Goal: Information Seeking & Learning: Learn about a topic

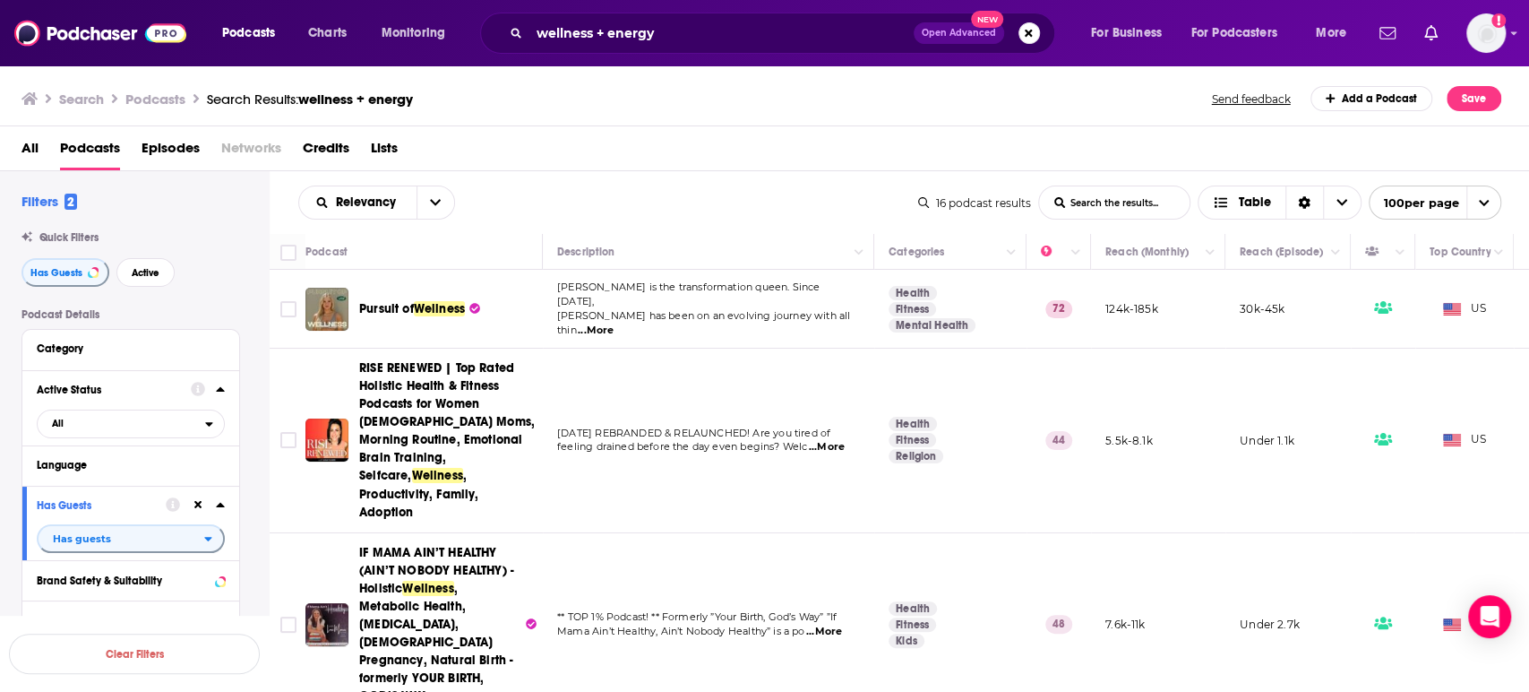
scroll to position [298, 0]
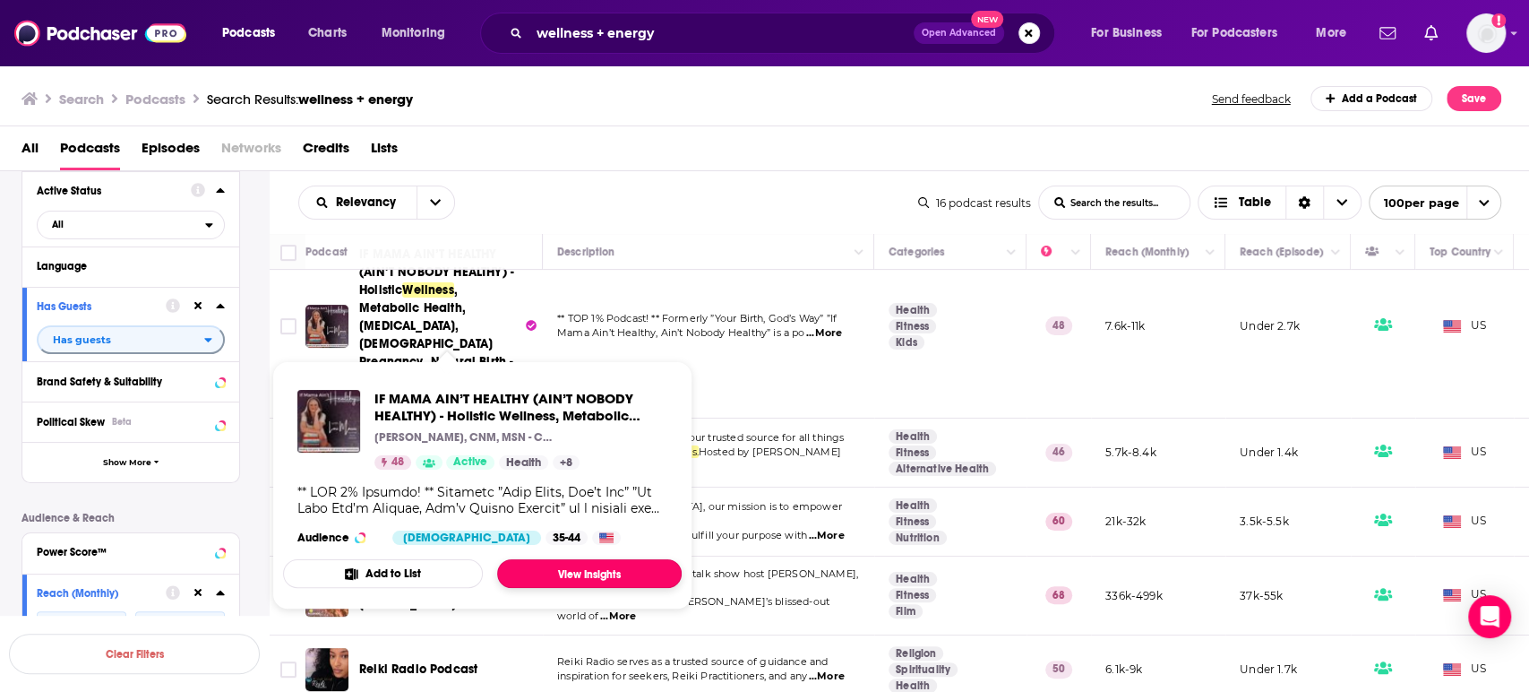
click at [584, 574] on link "View Insights" at bounding box center [589, 573] width 185 height 29
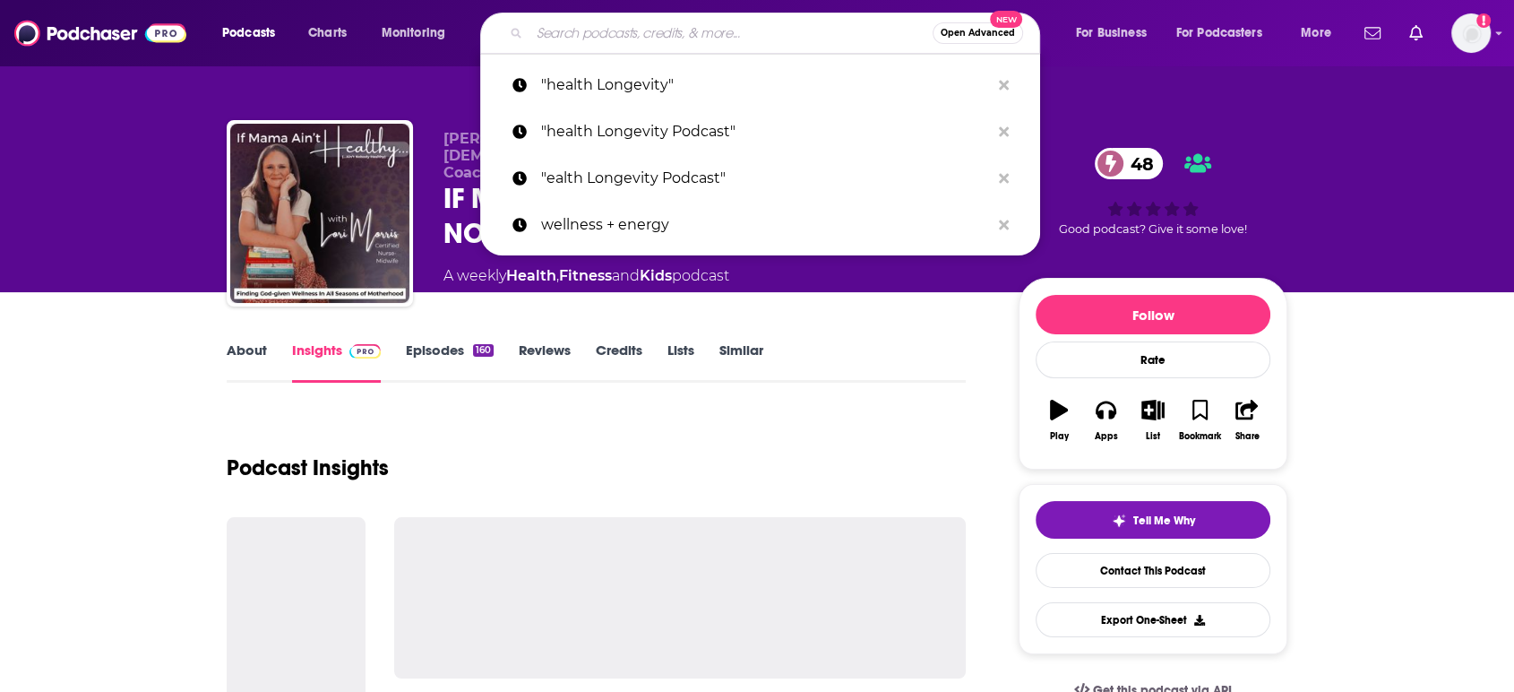
click at [598, 33] on input "Search podcasts, credits, & more..." at bounding box center [730, 33] width 403 height 29
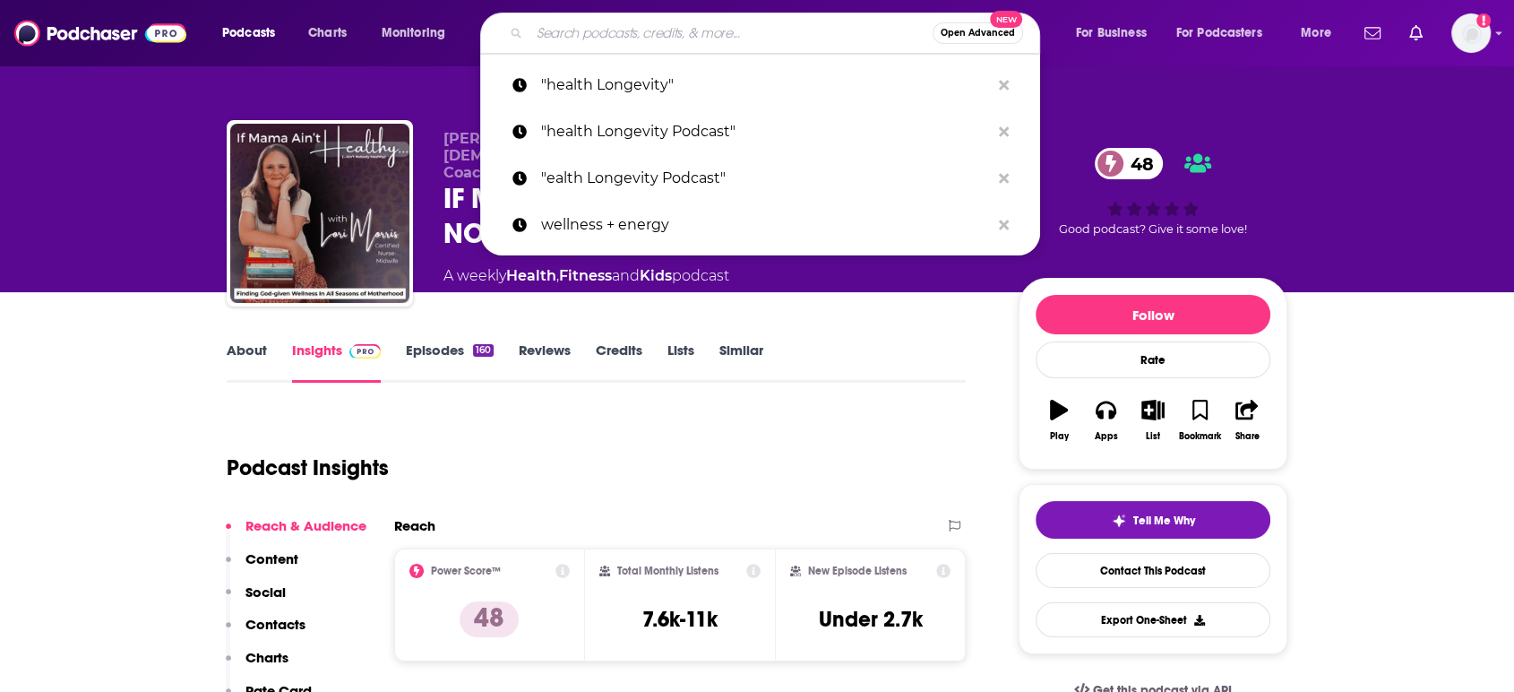
paste input "Lighthouse Leadership"
type input "Lighthouse Leadership"
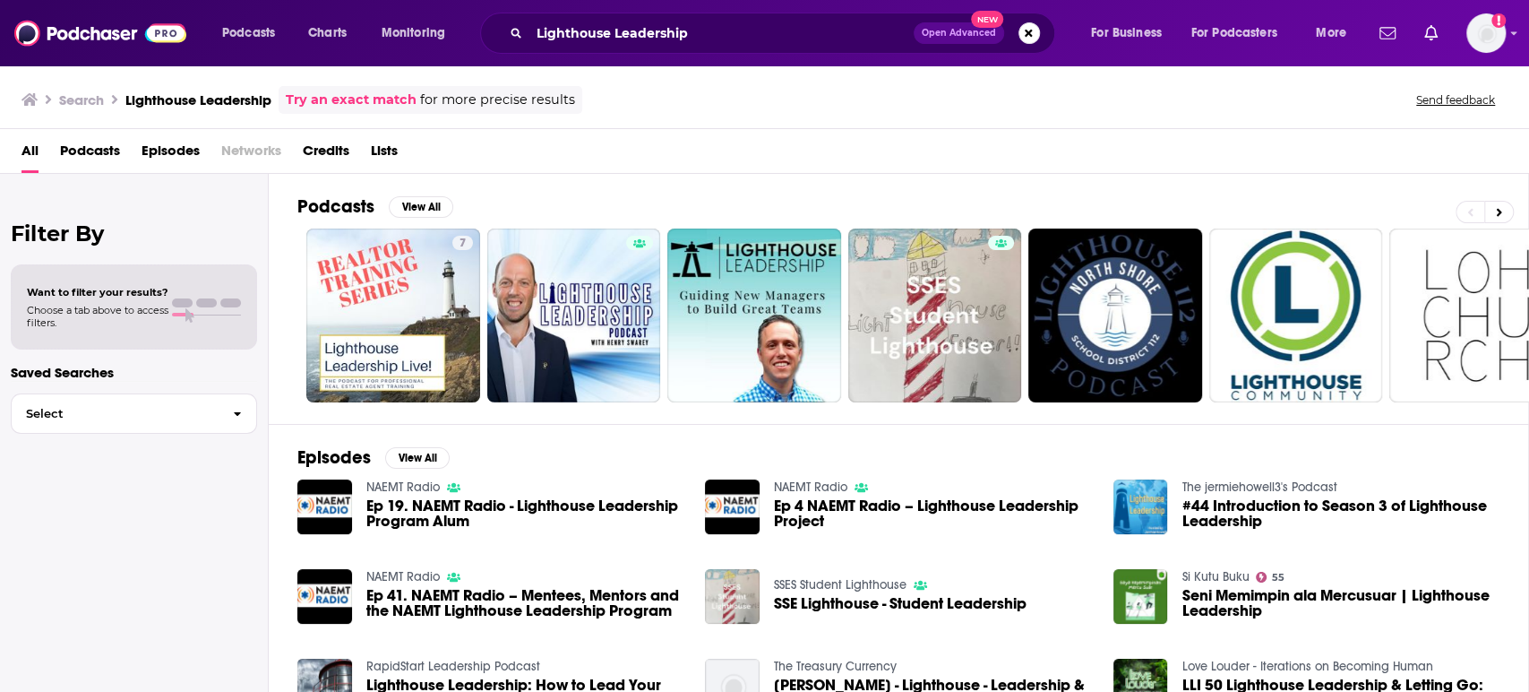
click at [116, 152] on span "Podcasts" at bounding box center [90, 154] width 60 height 37
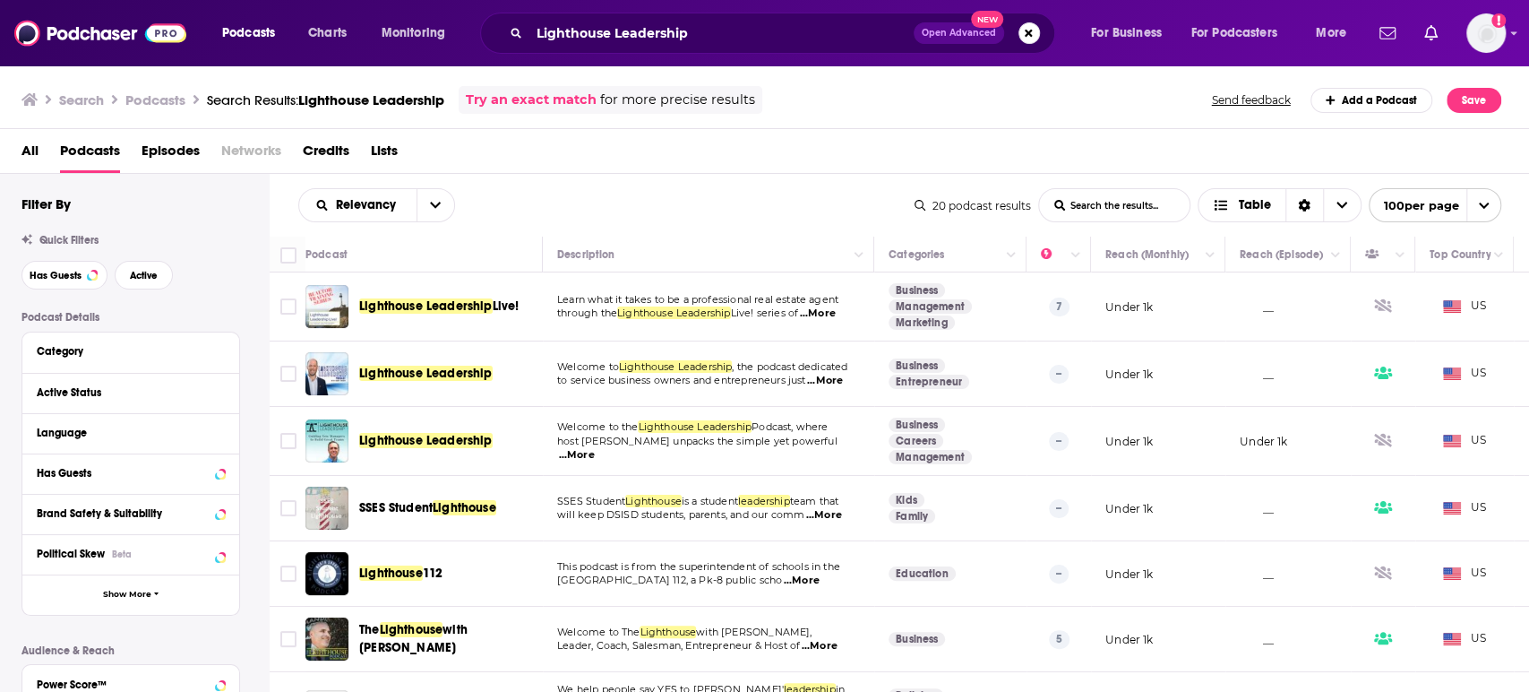
click at [493, 438] on div "Lighthouse Leadership" at bounding box center [452, 441] width 186 height 18
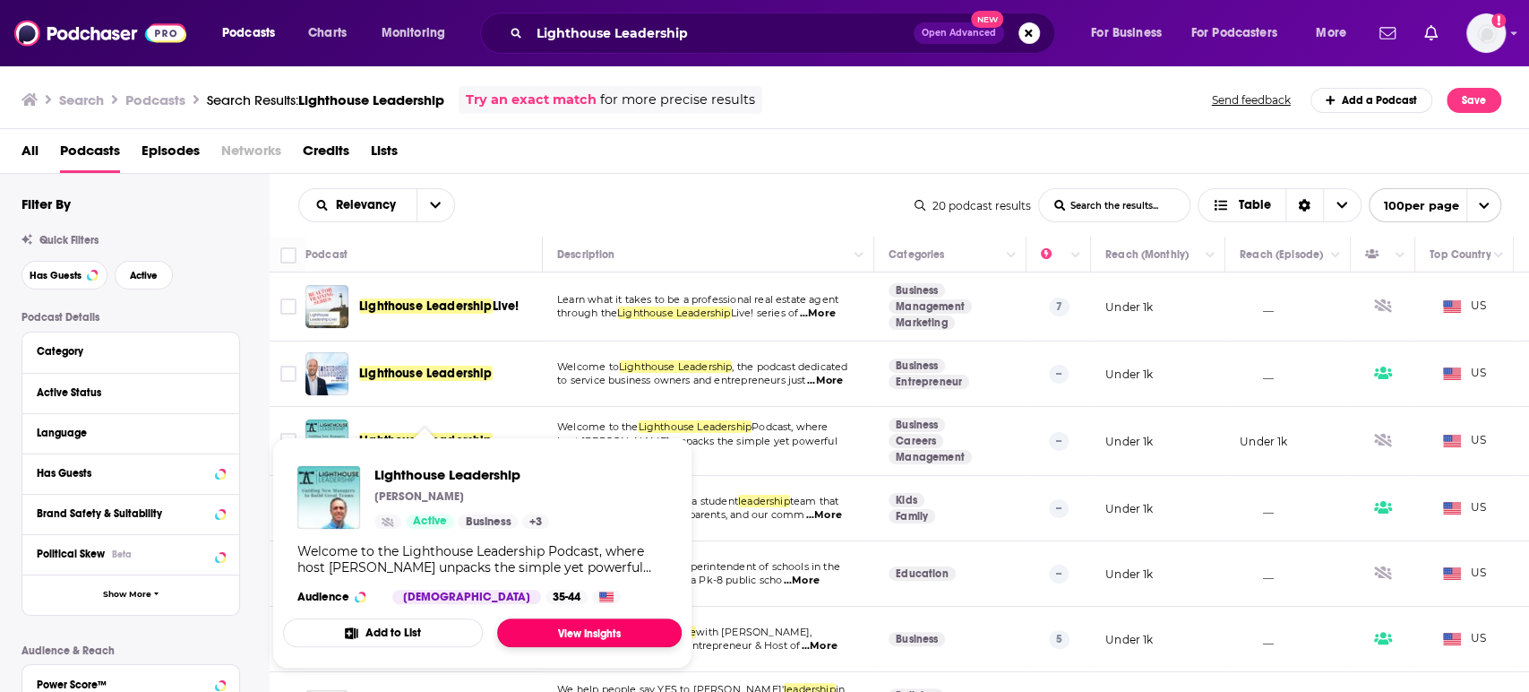
click at [616, 632] on link "View Insights" at bounding box center [589, 632] width 185 height 29
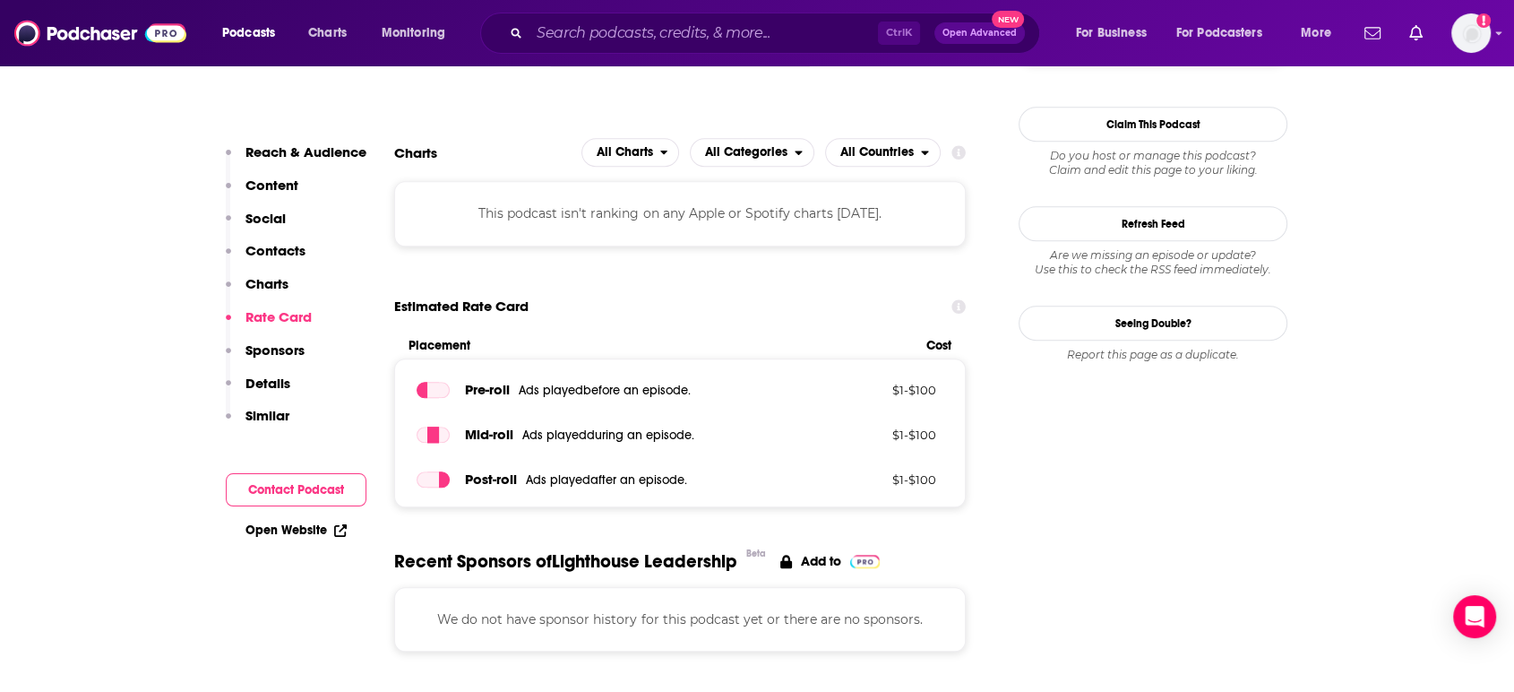
scroll to position [1592, 0]
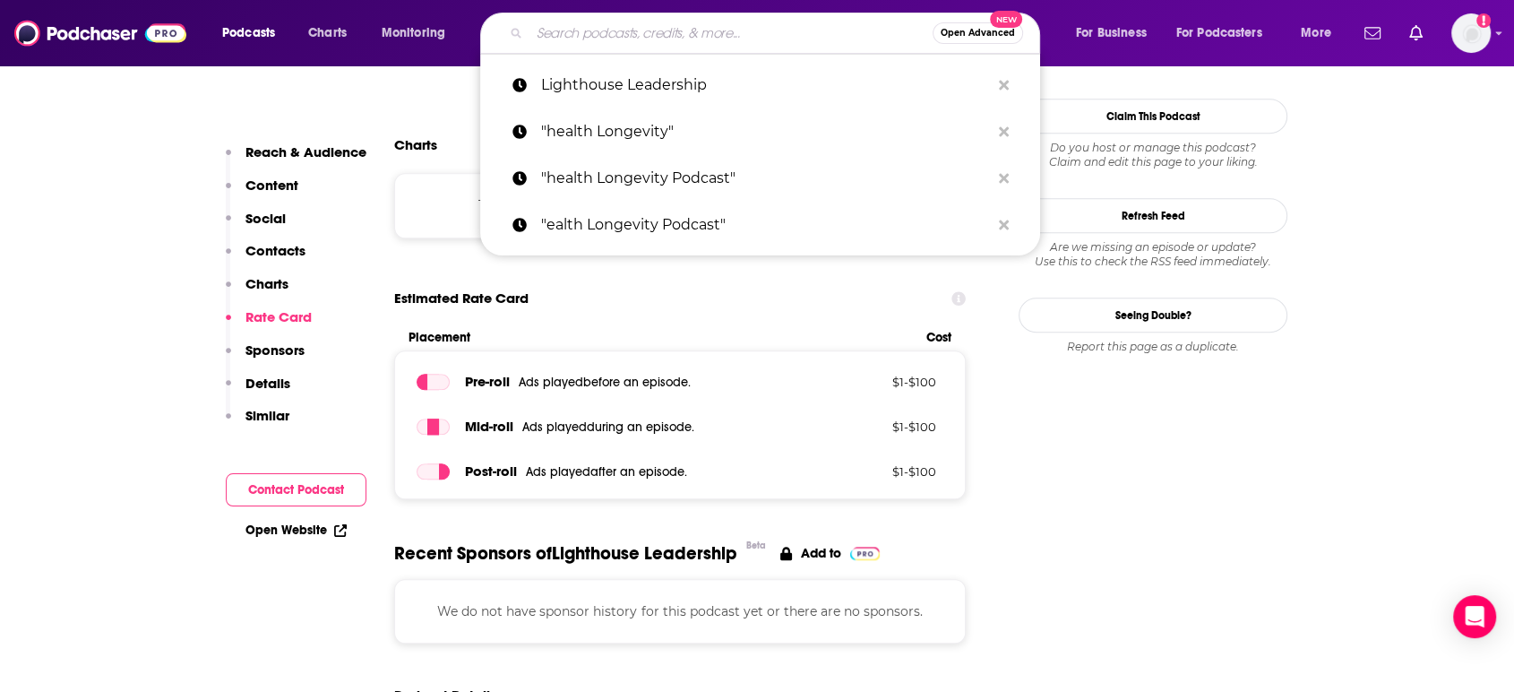
click at [722, 21] on input "Search podcasts, credits, & more..." at bounding box center [730, 33] width 403 height 29
paste input "The Leadership Code"
type input "The Leadership Code"
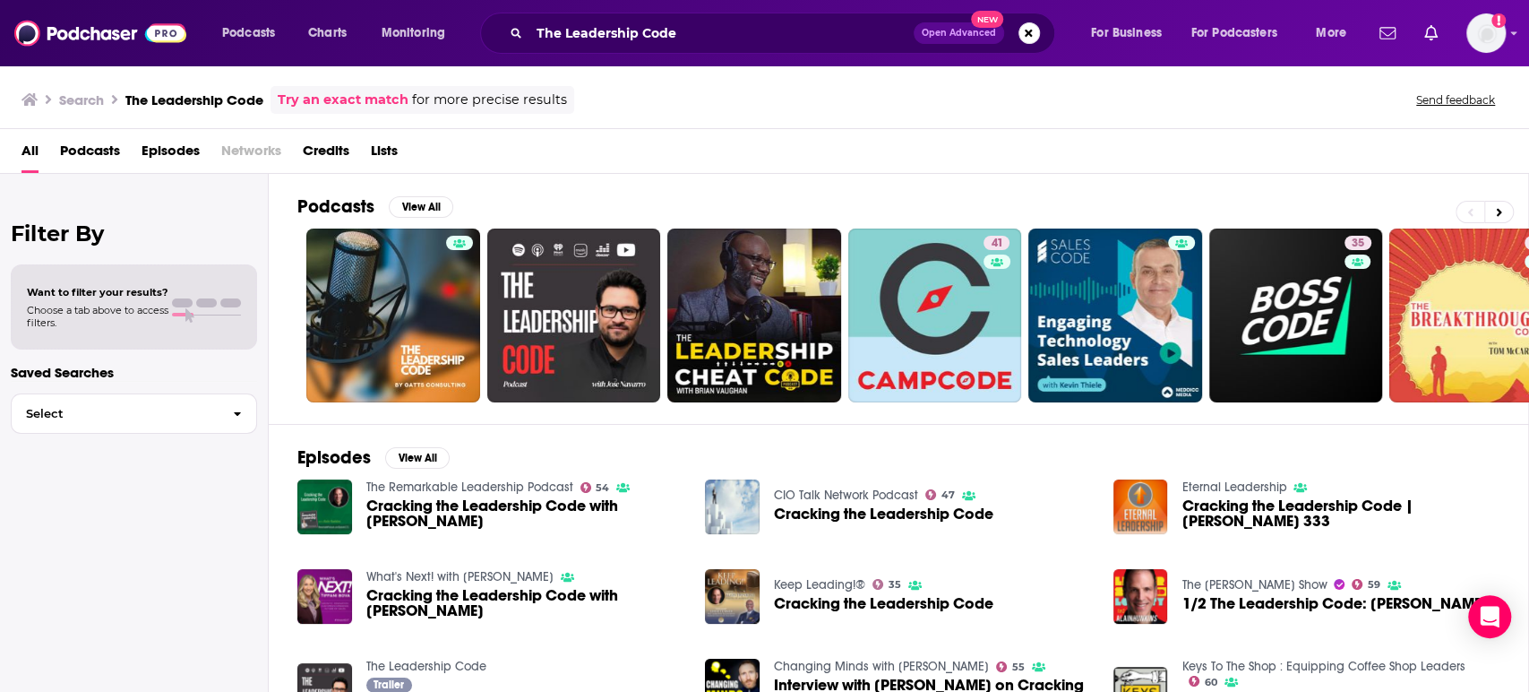
click at [85, 150] on span "Podcasts" at bounding box center [90, 154] width 60 height 37
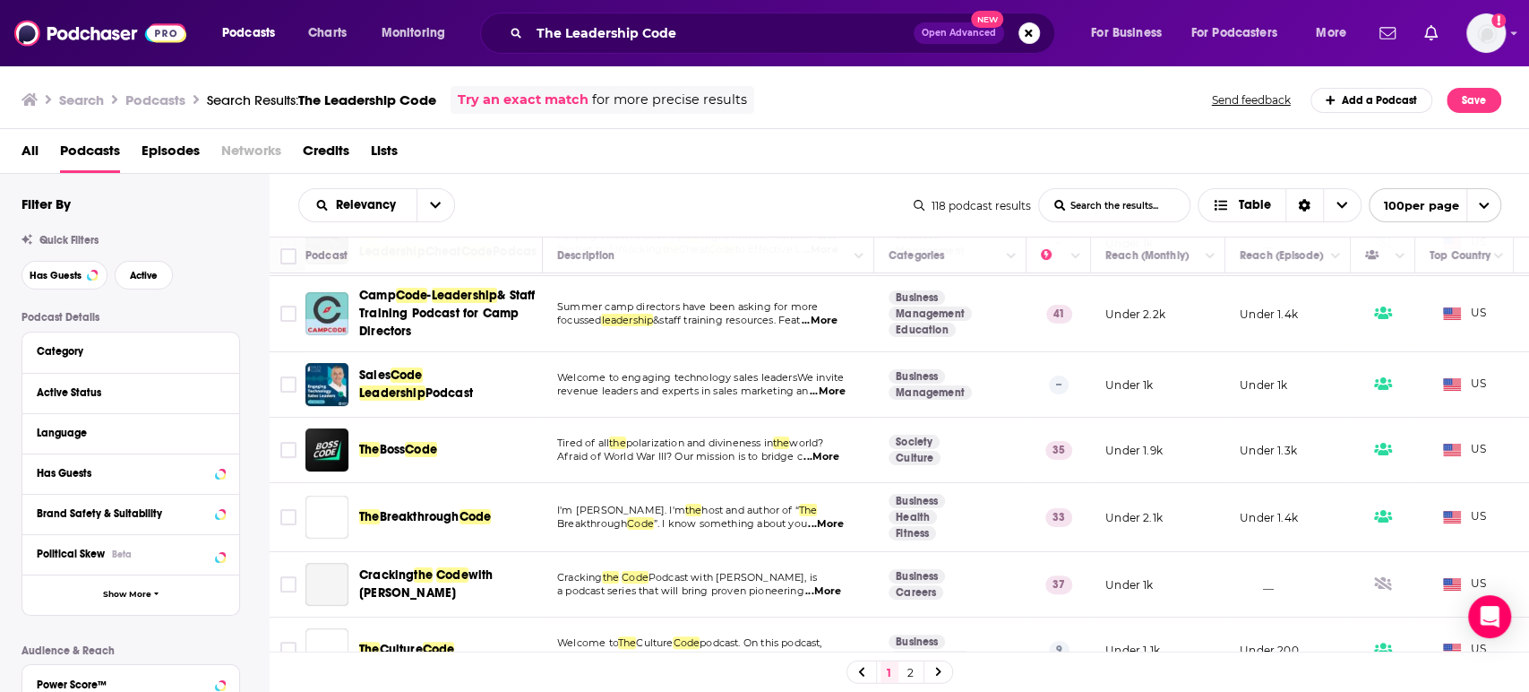
scroll to position [199, 0]
